Goal: Information Seeking & Learning: Learn about a topic

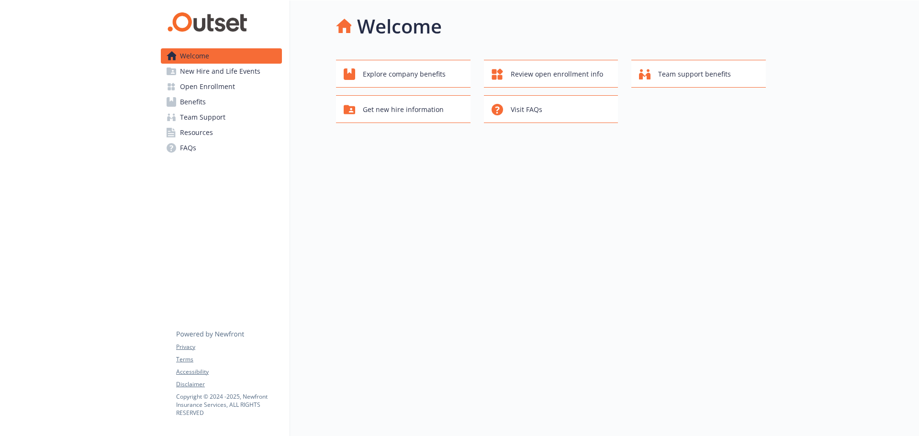
click at [213, 80] on span "Open Enrollment" at bounding box center [207, 86] width 55 height 15
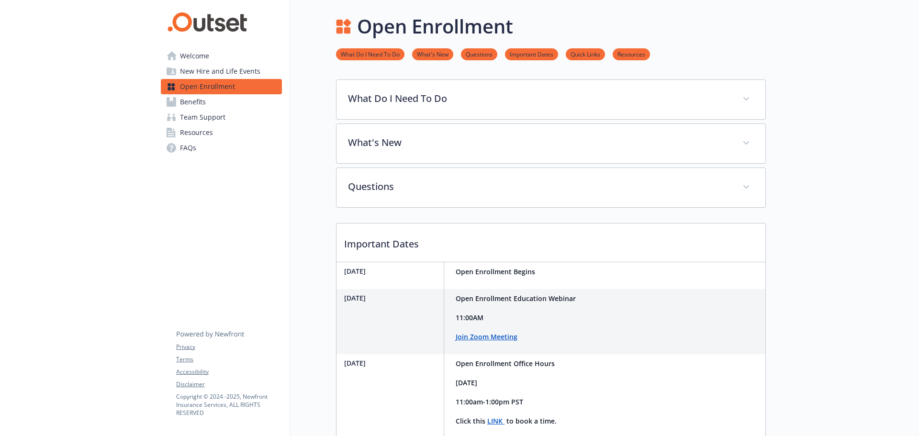
scroll to position [283, 0]
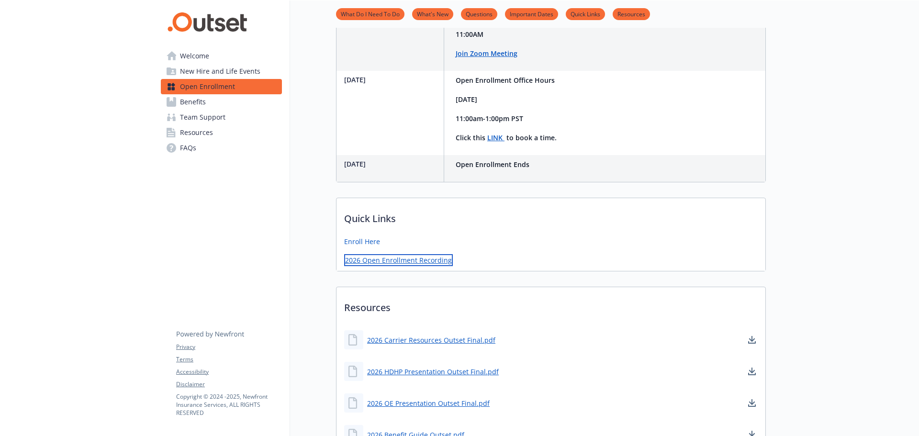
click at [376, 256] on link "2026 Open Enrollment Recording" at bounding box center [398, 260] width 109 height 12
